Goal: Transaction & Acquisition: Purchase product/service

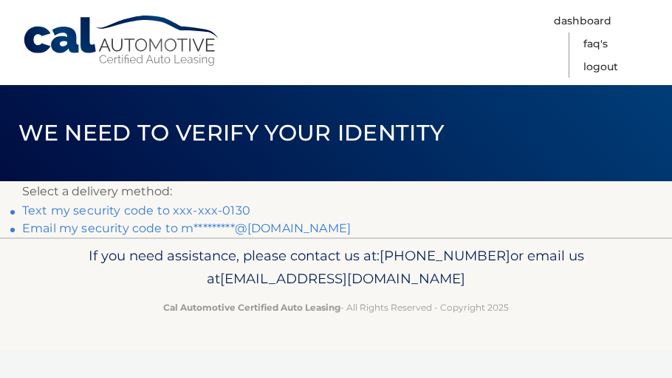
click at [250, 217] on link "Text my security code to xxx-xxx-0130" at bounding box center [136, 210] width 228 height 14
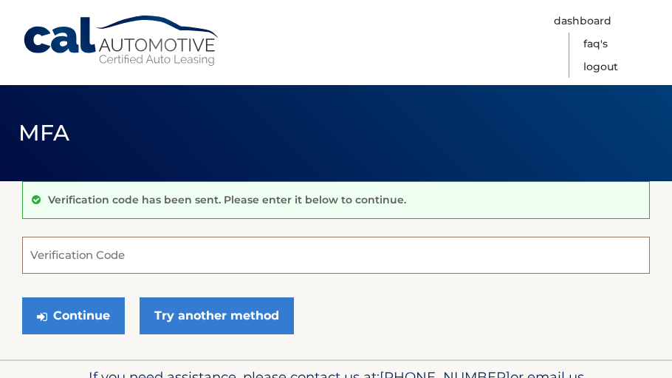
click at [293, 272] on input "Verification Code" at bounding box center [336, 254] width 628 height 37
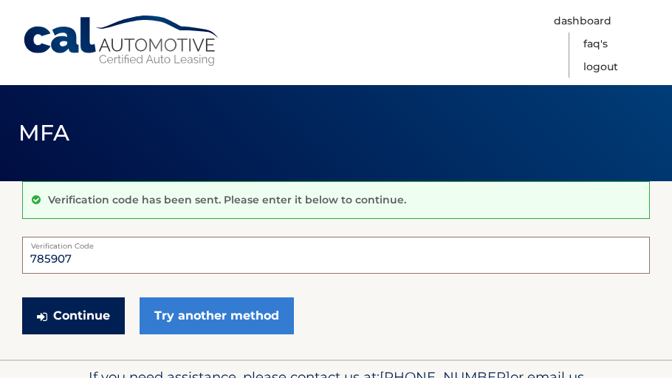
type input "785907"
click at [115, 334] on button "Continue" at bounding box center [73, 315] width 103 height 37
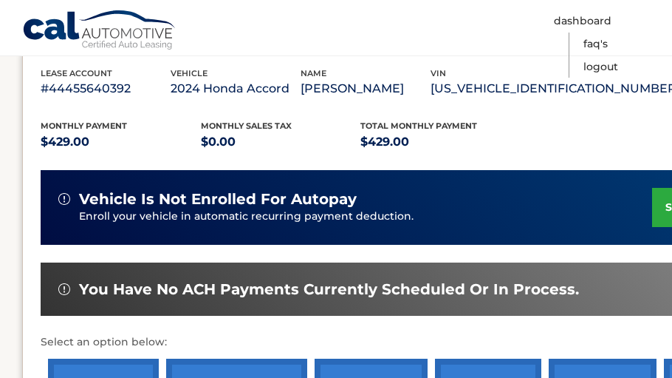
scroll to position [315, 0]
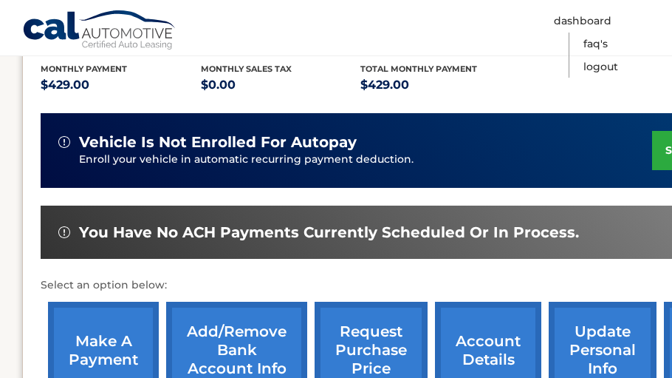
click at [115, 358] on link "make a payment" at bounding box center [103, 349] width 111 height 97
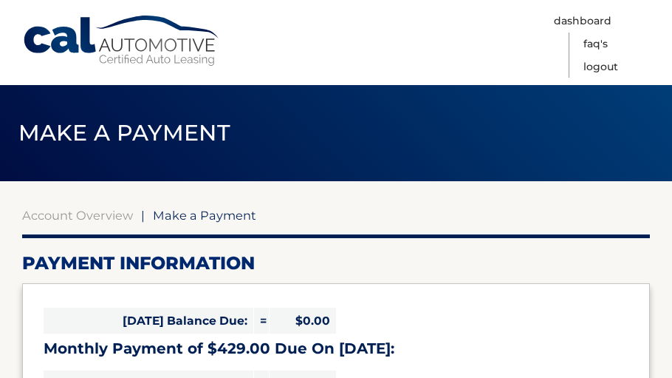
select select "OTIxNzMxMjItZmY1OS00MDQxLWI4ZGQtZGQ4Y2ZjYWU0MjE5"
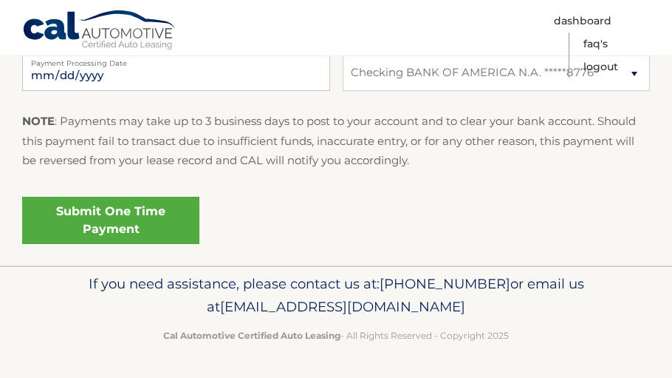
scroll to position [784, 0]
click at [199, 244] on link "Submit One Time Payment" at bounding box center [110, 220] width 177 height 47
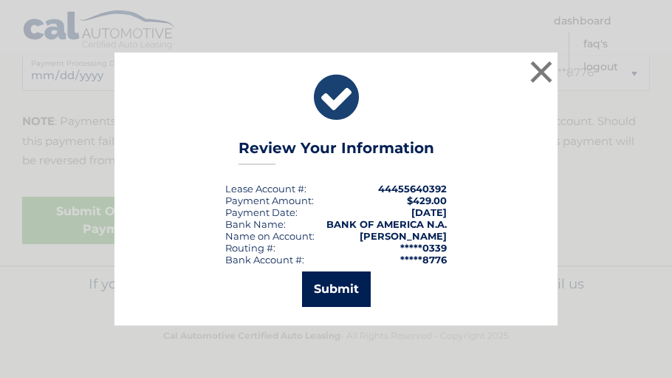
click at [341, 307] on button "Submit" at bounding box center [336, 288] width 69 height 35
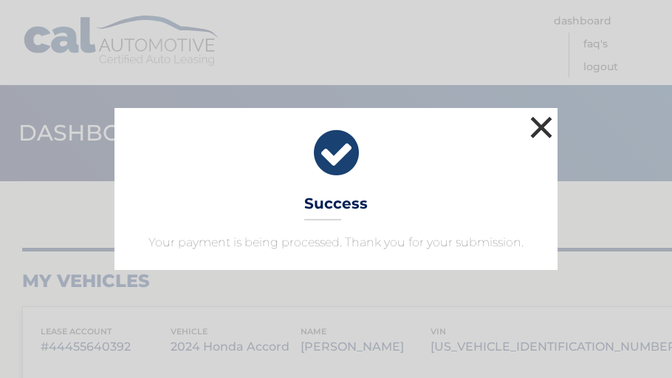
click at [542, 112] on button "×" at bounding box center [542, 127] width 30 height 30
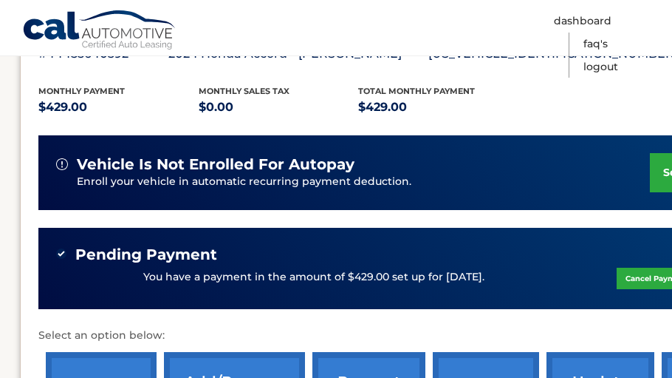
scroll to position [292, 4]
